Goal: Find specific page/section: Find specific page/section

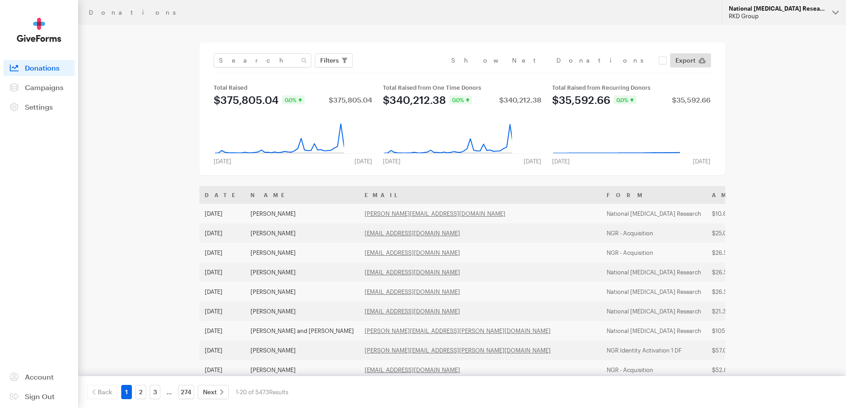
click at [793, 19] on div "RKD Group" at bounding box center [776, 16] width 96 height 8
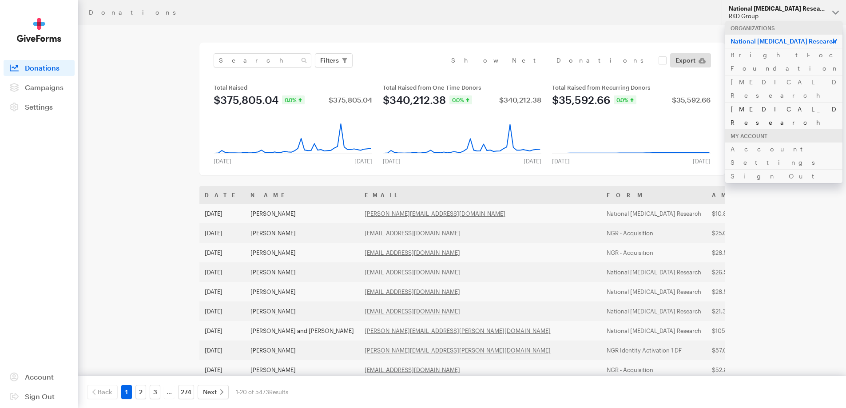
click at [766, 102] on link "[MEDICAL_DATA] Research" at bounding box center [783, 115] width 117 height 27
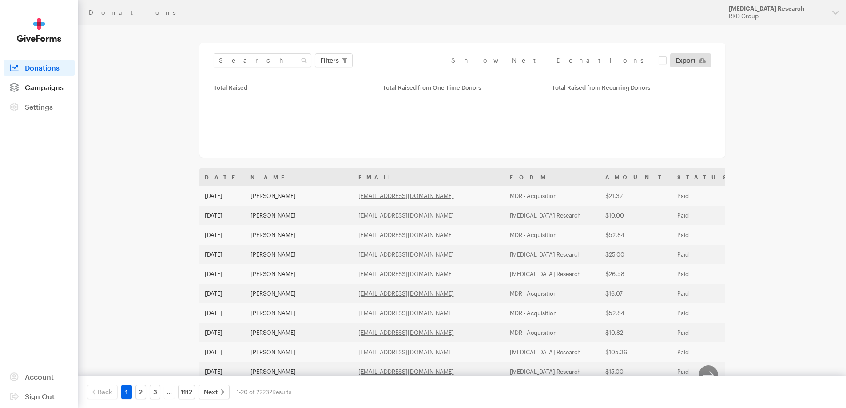
click at [43, 86] on span "Campaigns" at bounding box center [44, 87] width 39 height 8
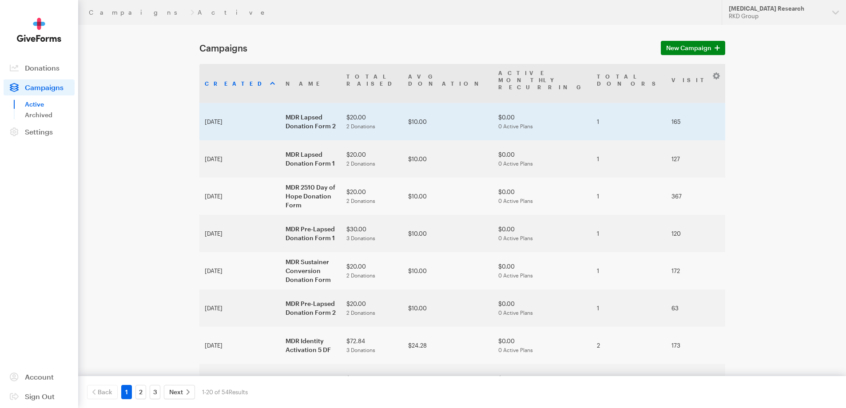
click at [282, 103] on td "MDR Lapsed Donation Form 2" at bounding box center [310, 121] width 61 height 37
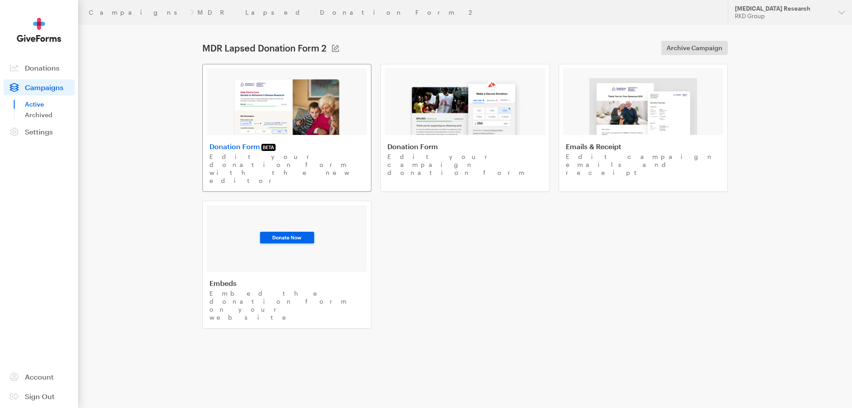
click at [307, 92] on img at bounding box center [287, 106] width 109 height 57
